Goal: Check status

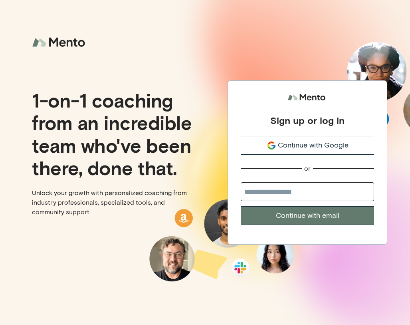
click at [308, 145] on span "Continue with Google" at bounding box center [313, 145] width 71 height 11
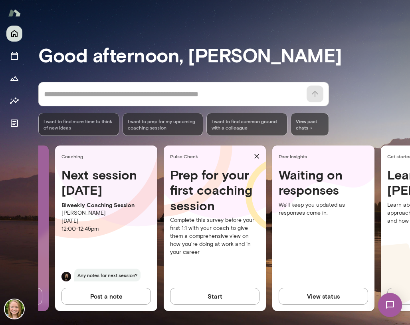
scroll to position [0, 96]
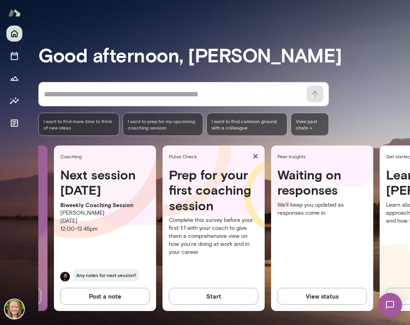
click at [314, 292] on button "View status" at bounding box center [323, 296] width 90 height 17
